Goal: Task Accomplishment & Management: Manage account settings

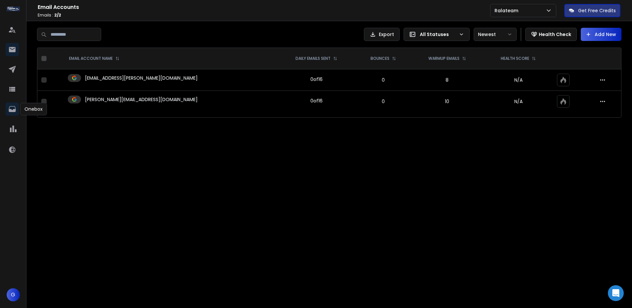
click at [12, 110] on icon at bounding box center [12, 109] width 7 height 6
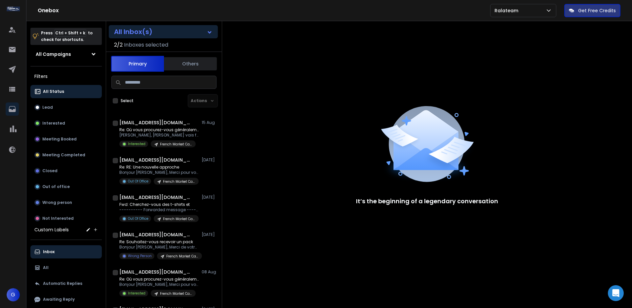
click at [178, 37] on button "All Inbox(s)" at bounding box center [163, 31] width 109 height 13
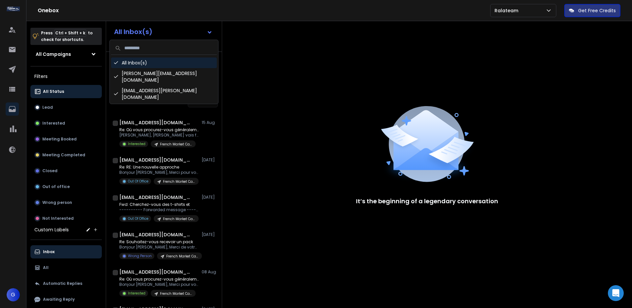
click at [150, 67] on div "All Inbox(s)" at bounding box center [164, 63] width 106 height 11
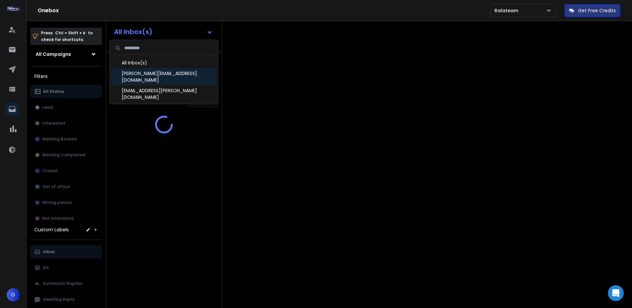
click at [142, 75] on div "[PERSON_NAME][EMAIL_ADDRESS][DOMAIN_NAME]" at bounding box center [164, 76] width 106 height 17
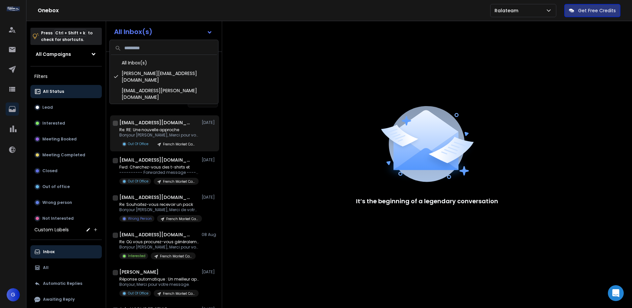
click at [174, 123] on h1 "[EMAIL_ADDRESS][DOMAIN_NAME]" at bounding box center [155, 122] width 73 height 7
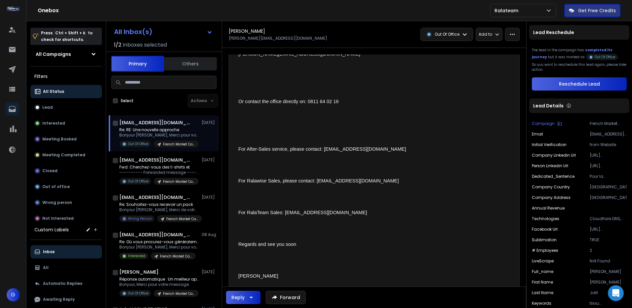
scroll to position [760, 0]
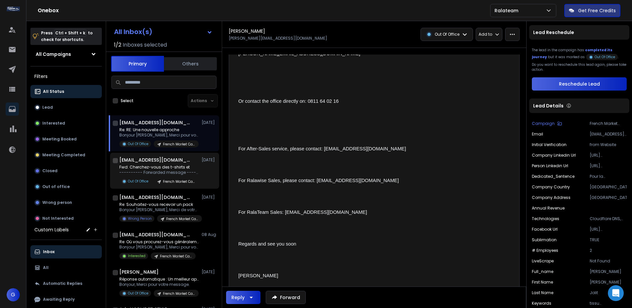
click at [159, 159] on h1 "[EMAIL_ADDRESS][DOMAIN_NAME]" at bounding box center [155, 160] width 73 height 7
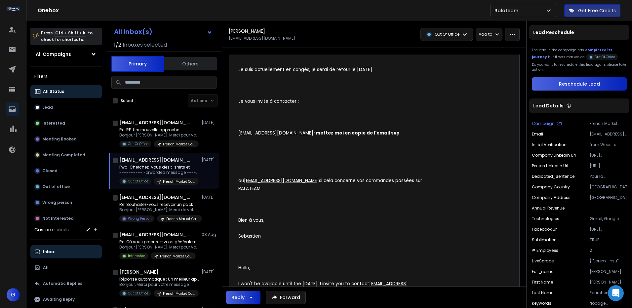
scroll to position [120, 0]
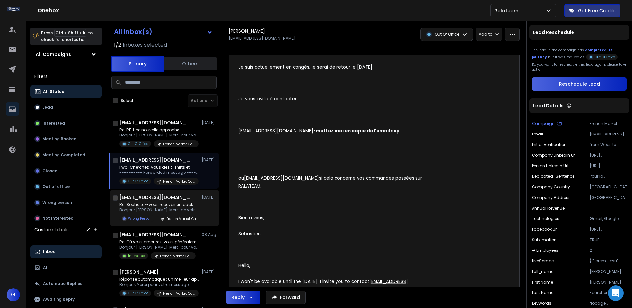
click at [174, 203] on p "Re: Souhaitez-vous recevoir un pack" at bounding box center [158, 204] width 79 height 5
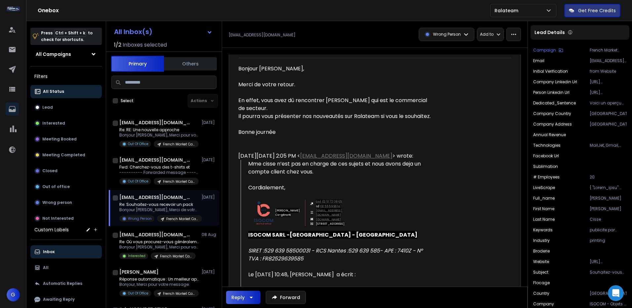
scroll to position [78, 0]
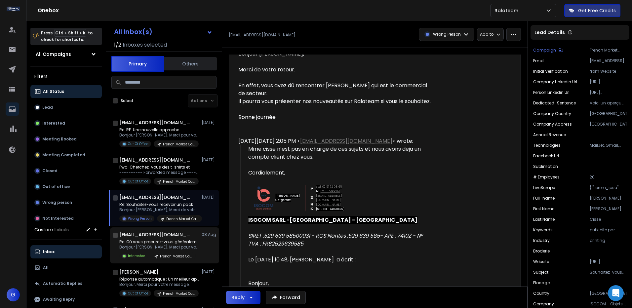
click at [138, 240] on p "Re: Où vous procurez-vous généralement" at bounding box center [158, 241] width 79 height 5
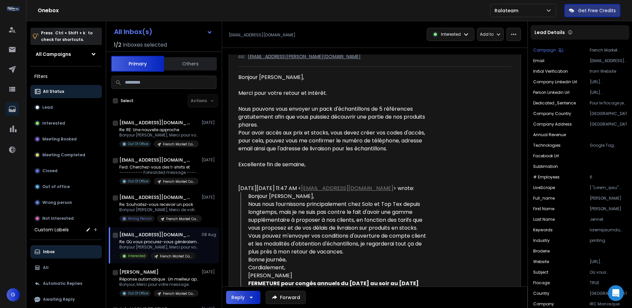
scroll to position [0, 0]
